Goal: Transaction & Acquisition: Book appointment/travel/reservation

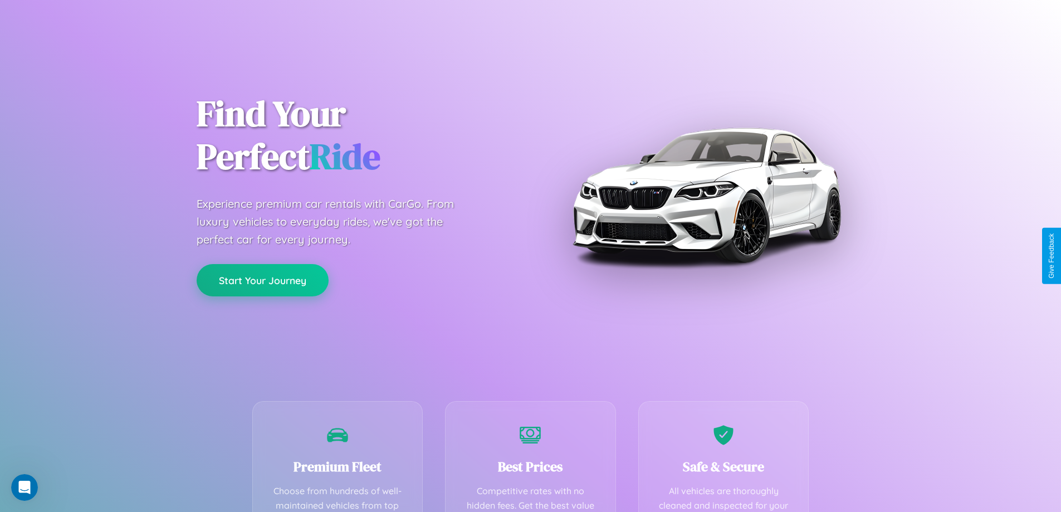
click at [262, 280] on button "Start Your Journey" at bounding box center [263, 280] width 132 height 32
click at [262, 279] on button "Start Your Journey" at bounding box center [263, 280] width 132 height 32
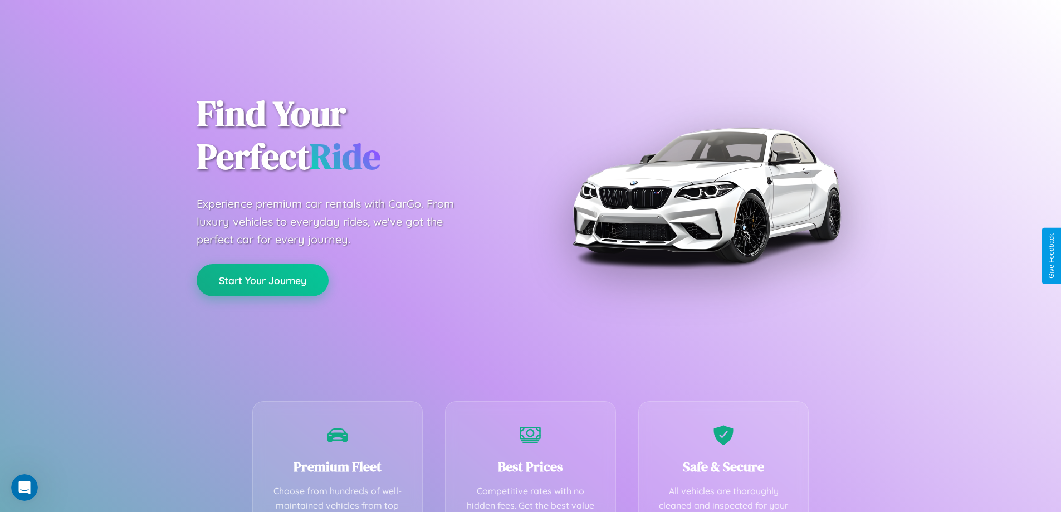
click at [262, 279] on button "Start Your Journey" at bounding box center [263, 280] width 132 height 32
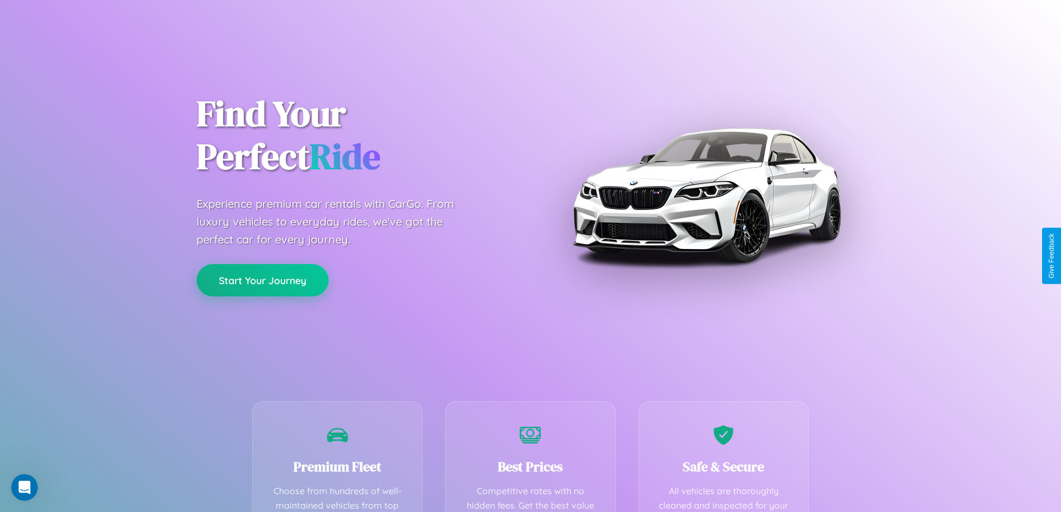
click at [262, 279] on button "Start Your Journey" at bounding box center [263, 280] width 132 height 32
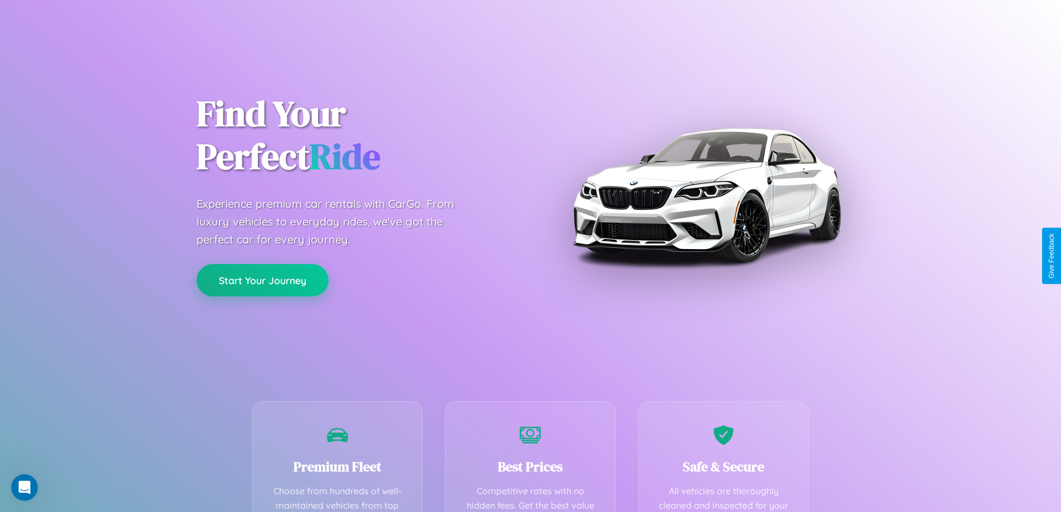
click at [262, 279] on button "Start Your Journey" at bounding box center [263, 280] width 132 height 32
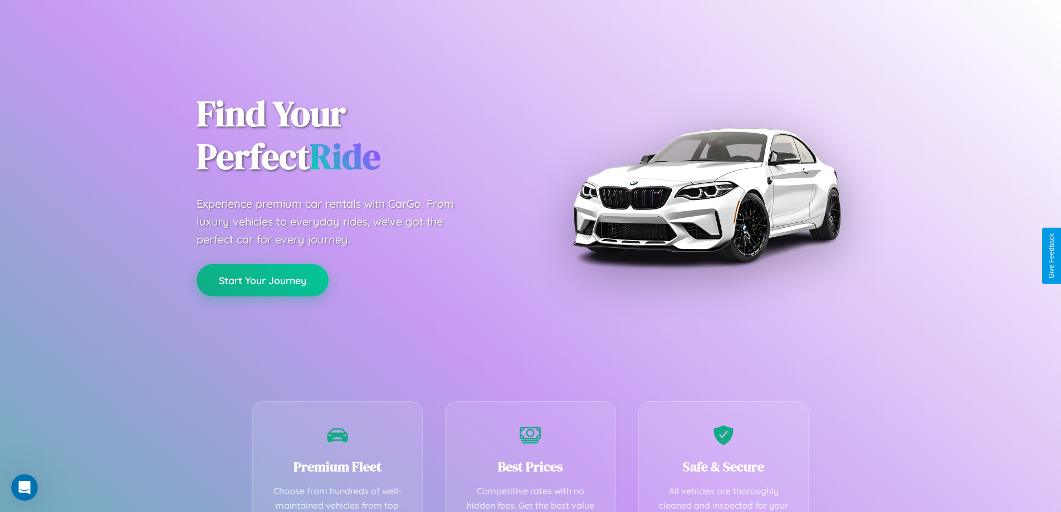
click at [262, 279] on button "Start Your Journey" at bounding box center [263, 280] width 132 height 32
